Goal: Task Accomplishment & Management: Manage account settings

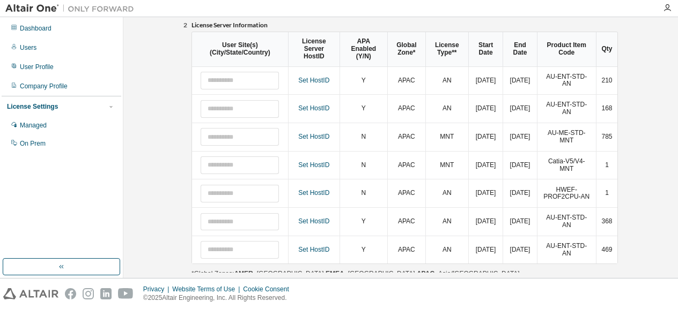
scroll to position [148, 0]
click at [326, 82] on link "Set HostID" at bounding box center [313, 82] width 31 height 8
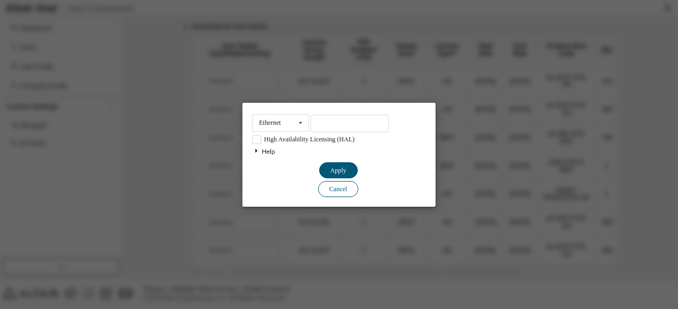
click at [330, 178] on button "Cancel" at bounding box center [338, 170] width 39 height 16
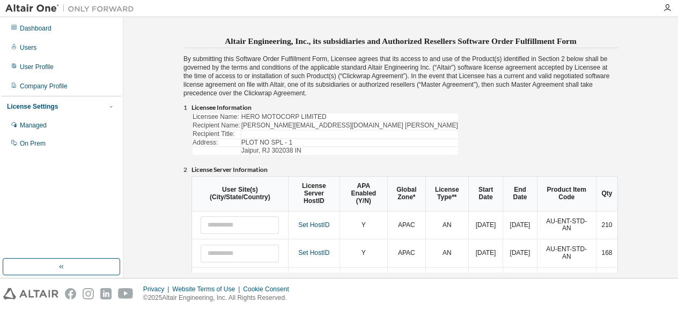
scroll to position [0, 0]
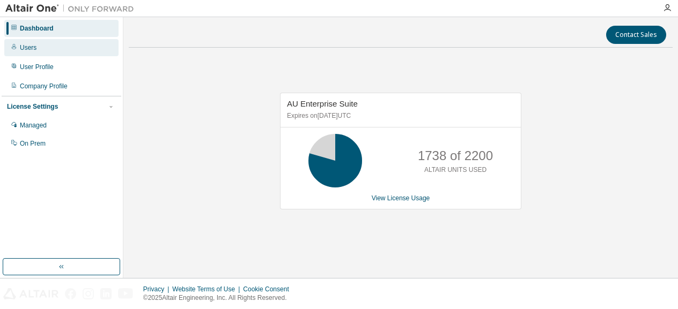
click at [36, 44] on div "Users" at bounding box center [61, 47] width 114 height 17
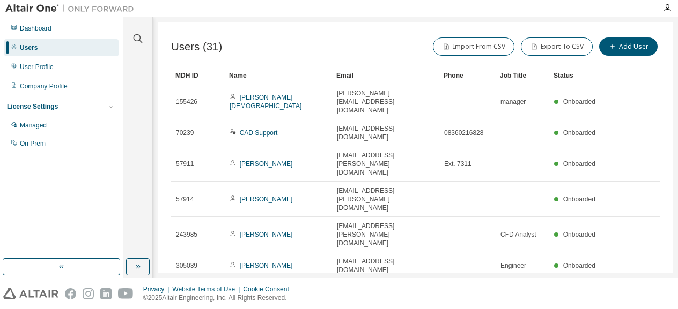
click at [243, 83] on div "Name" at bounding box center [278, 75] width 99 height 17
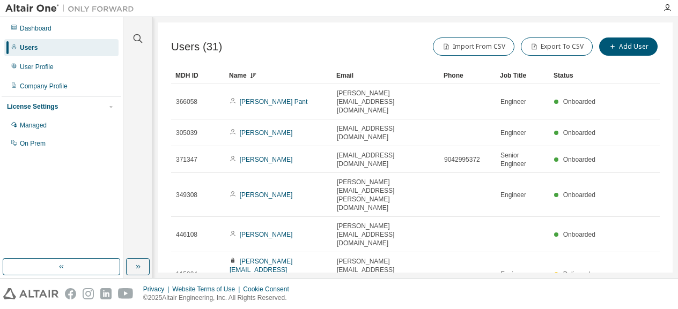
click at [246, 76] on div "Name" at bounding box center [278, 75] width 99 height 17
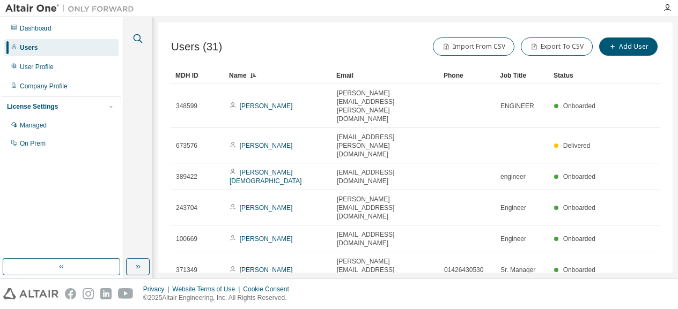
click at [138, 40] on icon "button" at bounding box center [137, 38] width 13 height 13
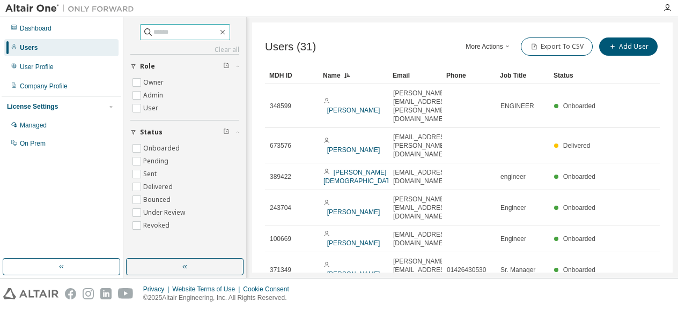
click at [153, 29] on input "text" at bounding box center [185, 32] width 64 height 11
type input "******"
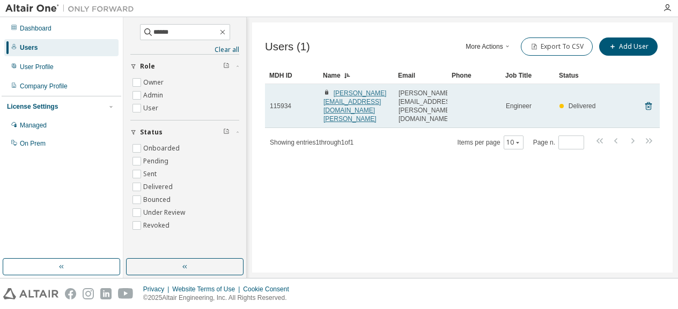
click at [338, 101] on link "[PERSON_NAME][EMAIL_ADDRESS][DOMAIN_NAME] [PERSON_NAME]" at bounding box center [354, 106] width 63 height 33
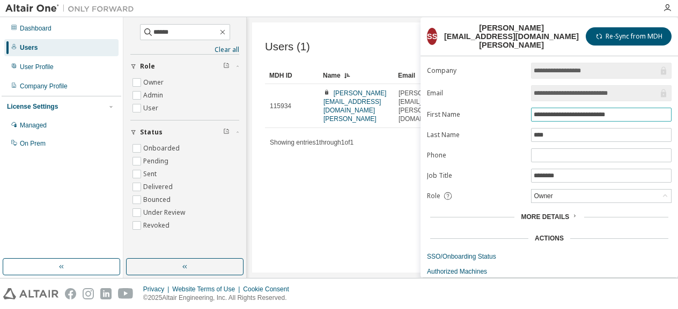
click at [637, 110] on input "**********" at bounding box center [601, 114] width 135 height 9
type input "*"
type input "******"
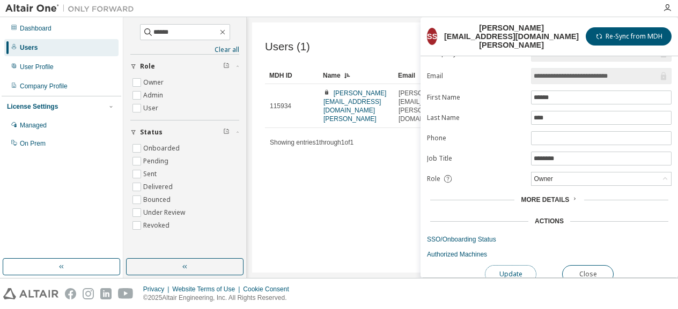
click at [501, 265] on button "Update" at bounding box center [510, 274] width 51 height 18
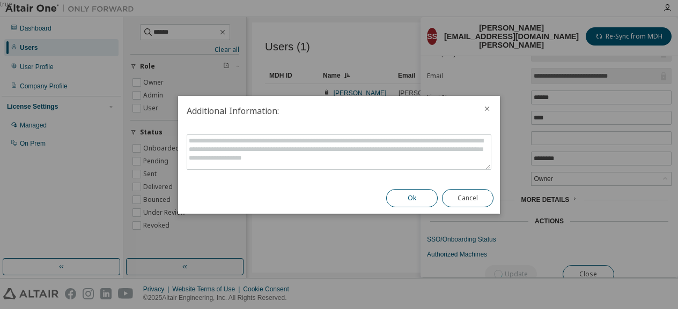
click at [416, 197] on button "Ok" at bounding box center [411, 198] width 51 height 18
